Goal: Find specific page/section: Find specific page/section

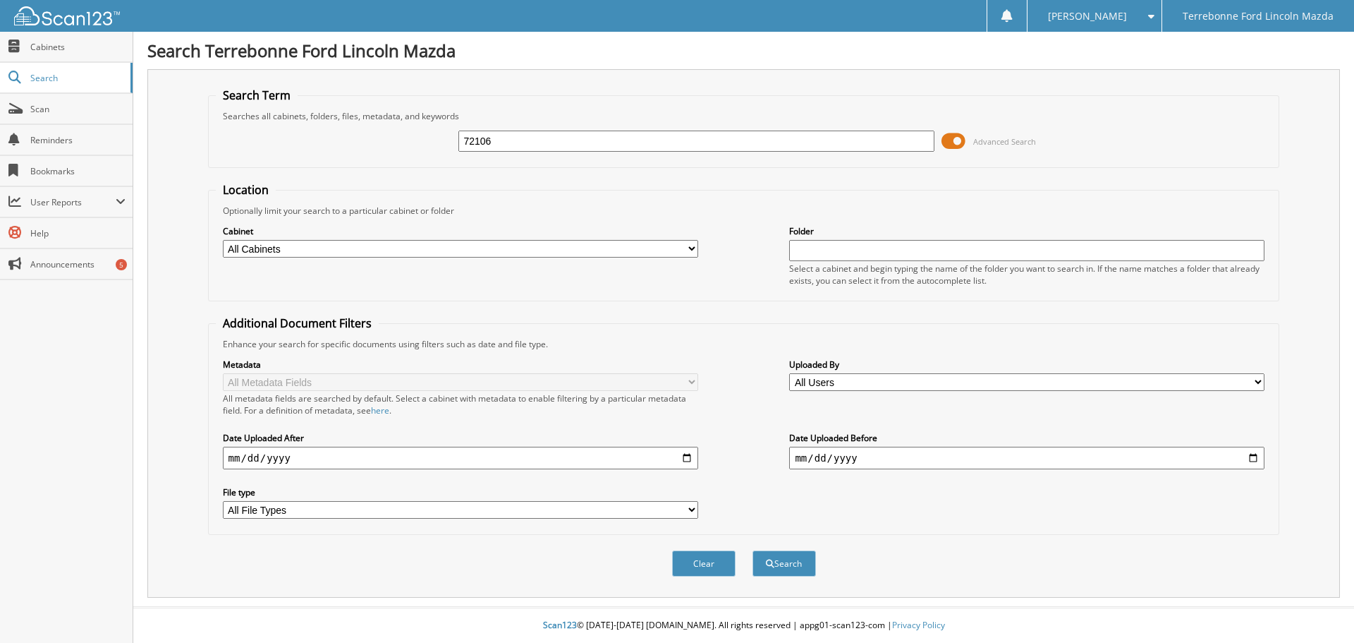
type input "72106"
click at [753, 550] on button "Search" at bounding box center [784, 563] width 63 height 26
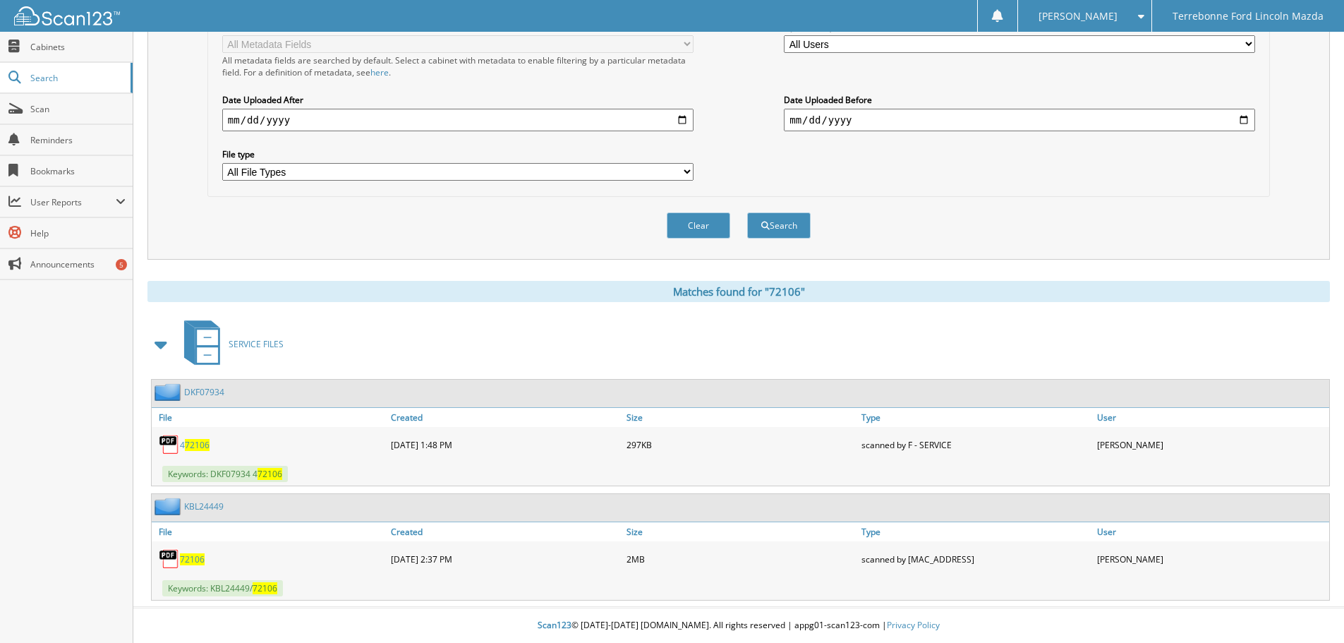
click at [189, 559] on span "72106" at bounding box center [192, 559] width 25 height 12
